Goal: Connect with others: Connect with other users

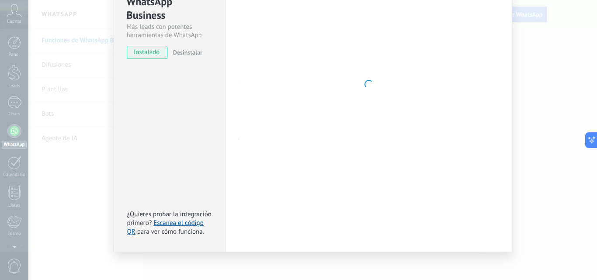
drag, startPoint x: 578, startPoint y: 82, endPoint x: 470, endPoint y: 56, distance: 111.0
click at [571, 79] on div "WhatsApp Business Más leads con potentes herramientas de WhatsApp instalado Des…" at bounding box center [312, 140] width 569 height 280
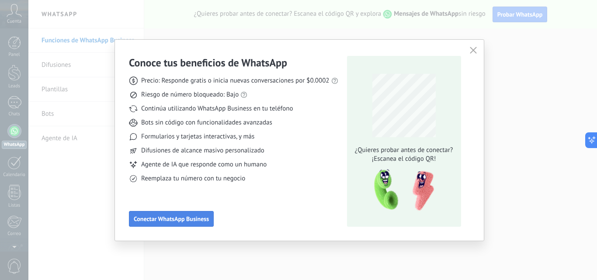
click at [167, 221] on span "Conectar WhatsApp Business" at bounding box center [171, 219] width 75 height 6
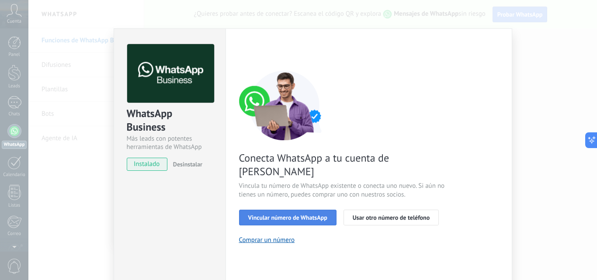
click at [324, 210] on button "Vincular número de WhatsApp" at bounding box center [287, 218] width 97 height 16
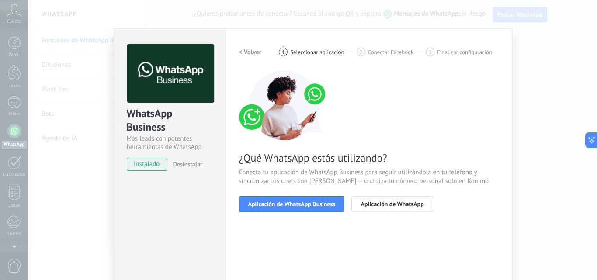
click at [324, 199] on button "Aplicación de WhatsApp Business" at bounding box center [292, 204] width 106 height 16
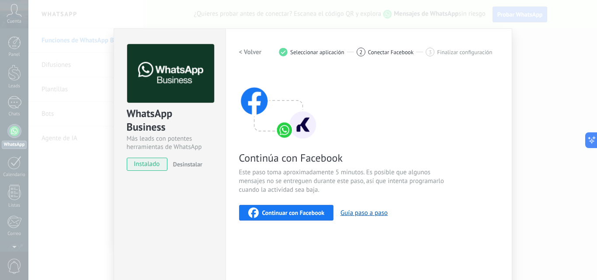
scroll to position [83, 0]
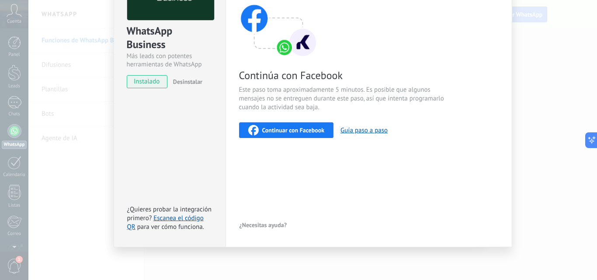
click at [292, 125] on div "Continuar con Facebook" at bounding box center [286, 130] width 77 height 10
